Goal: Navigation & Orientation: Find specific page/section

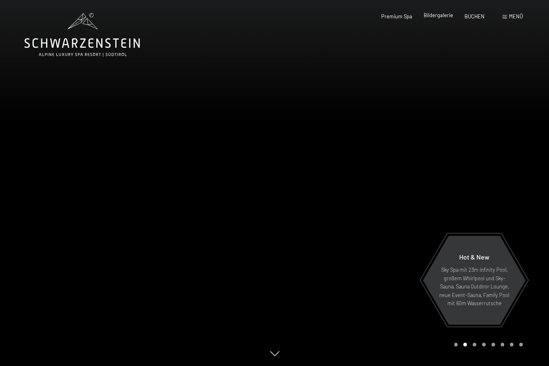
click at [442, 15] on span "Bildergalerie" at bounding box center [438, 15] width 29 height 7
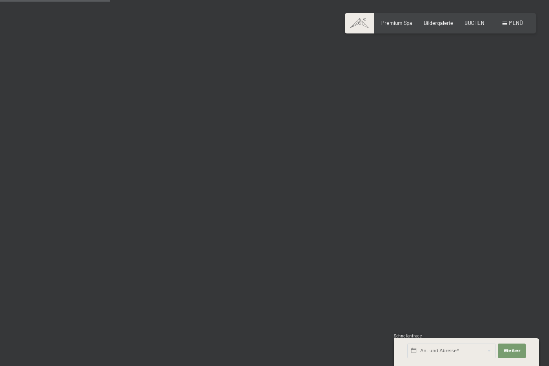
scroll to position [1551, 0]
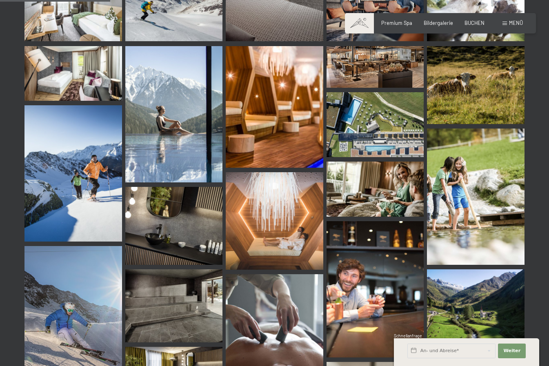
click at [381, 115] on img at bounding box center [376, 124] width 98 height 65
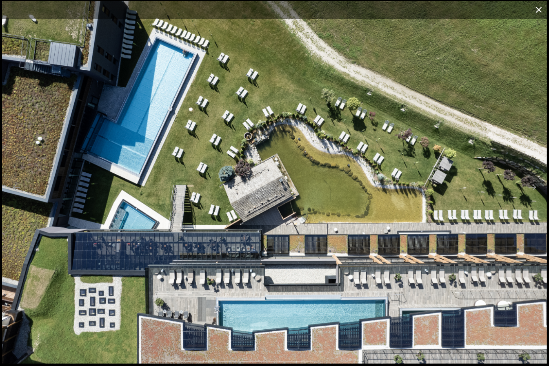
click at [540, 9] on button "Close gallery" at bounding box center [539, 9] width 20 height 19
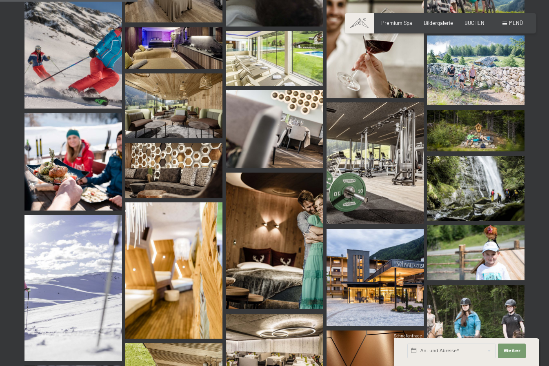
scroll to position [2001, 0]
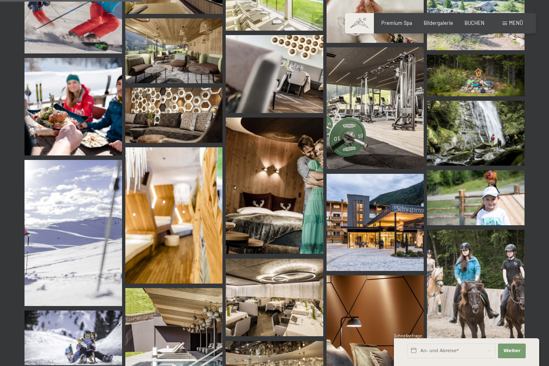
click at [378, 230] on img at bounding box center [376, 223] width 98 height 98
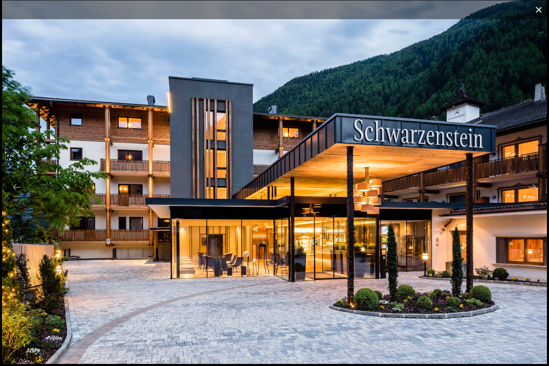
click at [540, 11] on button "Close gallery" at bounding box center [539, 9] width 20 height 19
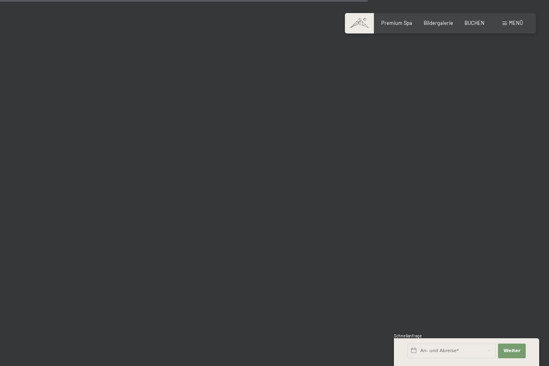
scroll to position [5348, 0]
